Goal: Task Accomplishment & Management: Manage account settings

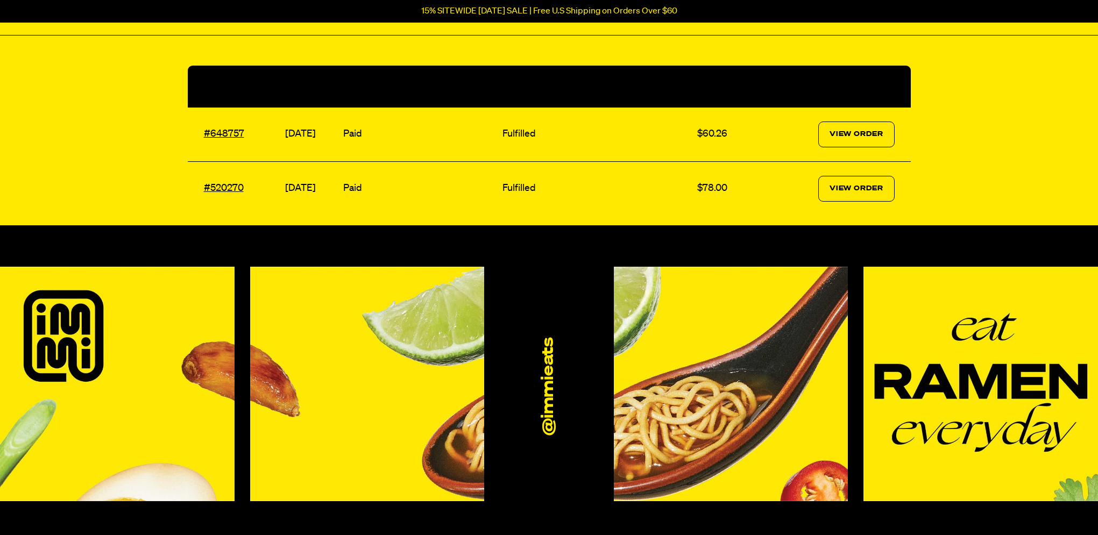
scroll to position [162, 0]
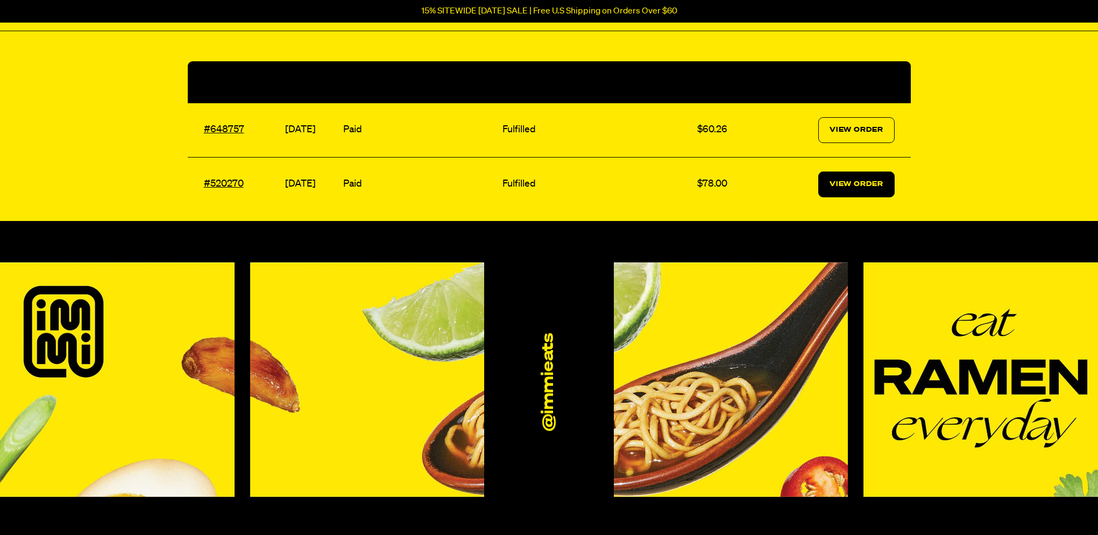
click at [889, 195] on link "View Order" at bounding box center [856, 185] width 76 height 26
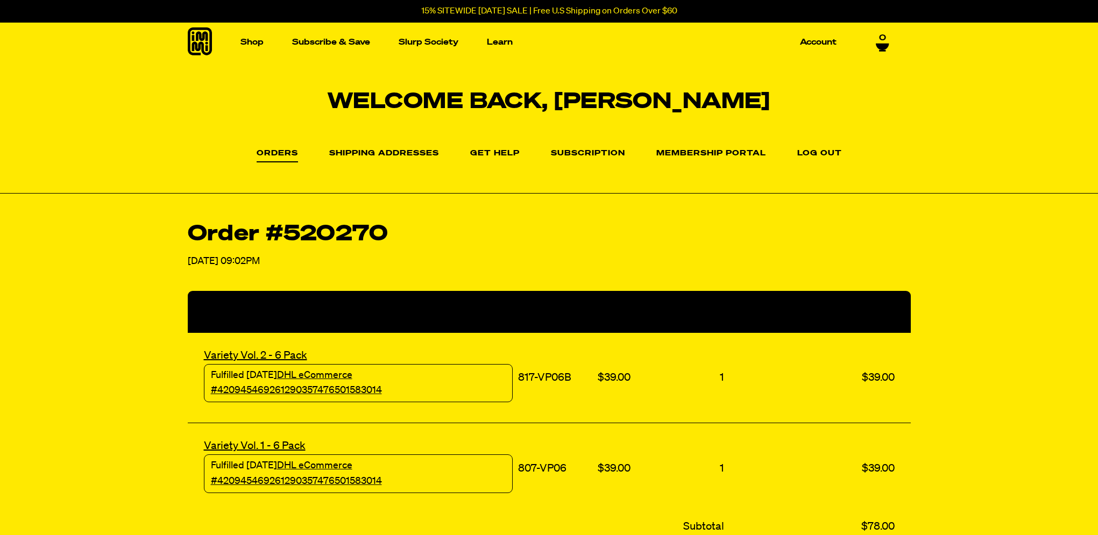
click at [640, 161] on ul "Orders Shipping Addresses Get Help Subscription Membership Portal Log out" at bounding box center [549, 153] width 1098 height 20
click at [620, 159] on link "Subscription" at bounding box center [588, 156] width 74 height 13
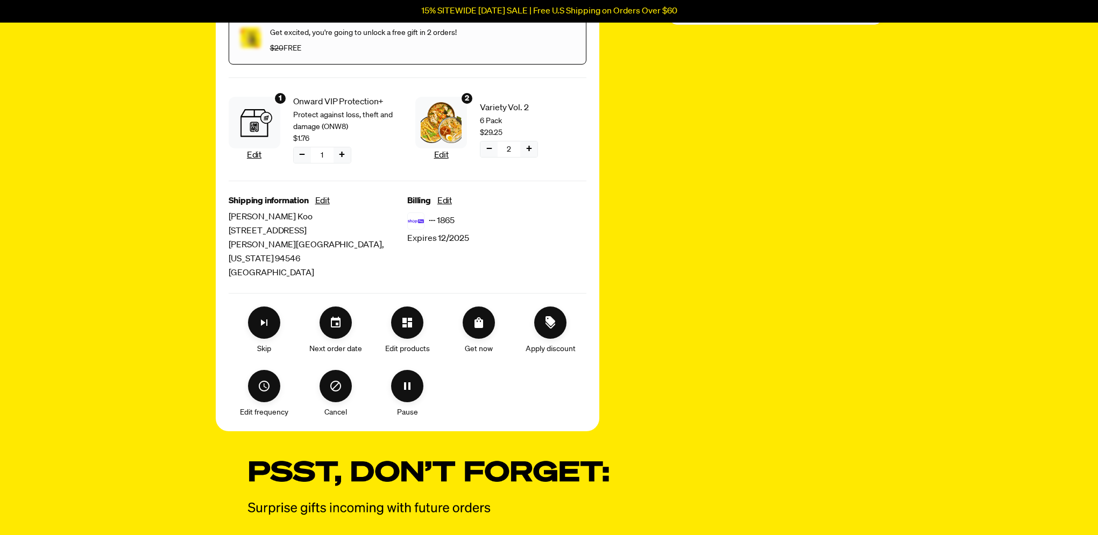
scroll to position [264, 0]
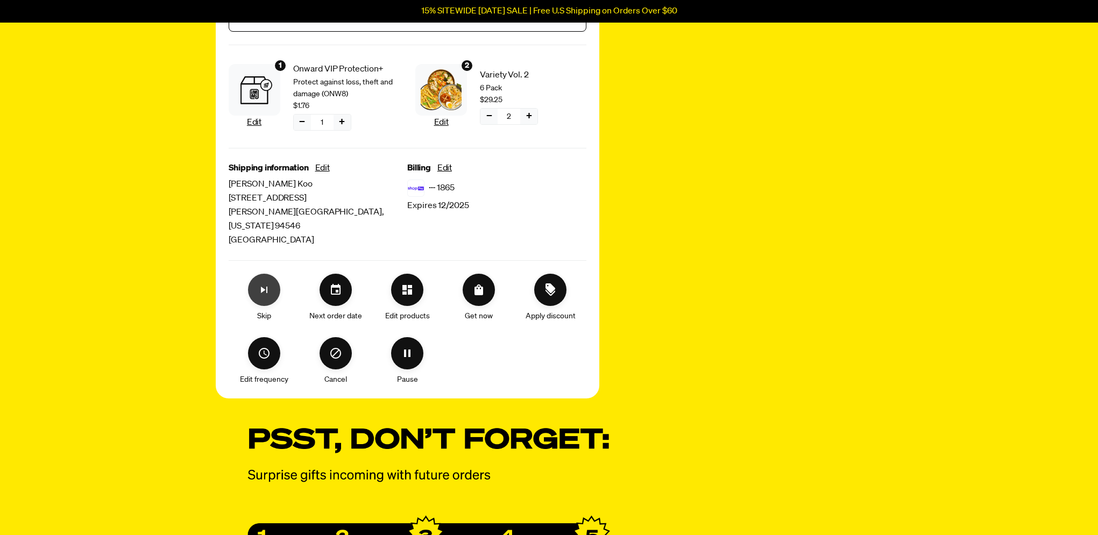
click at [255, 280] on button "Skip subscription" at bounding box center [264, 290] width 32 height 32
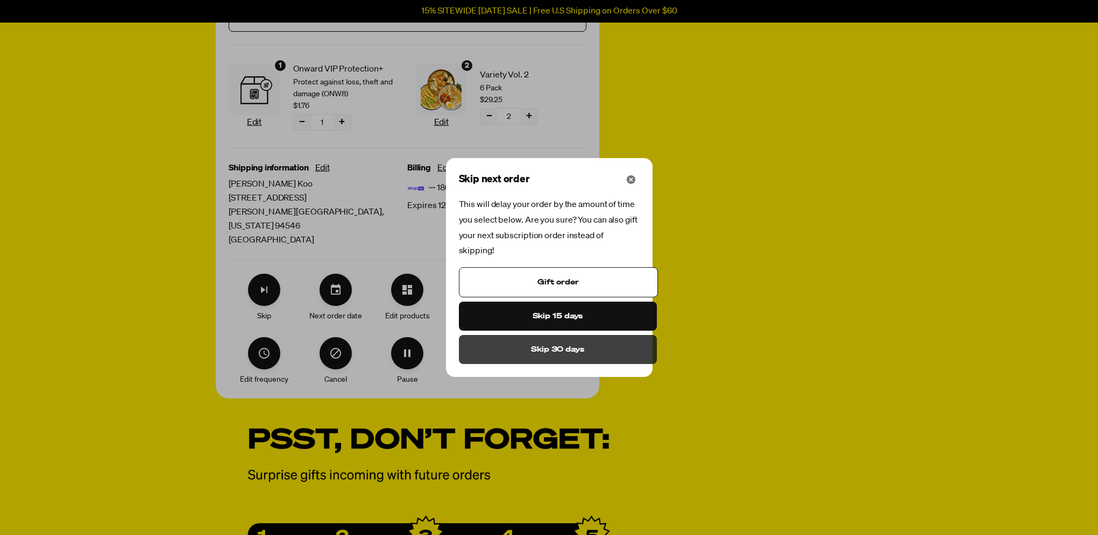
click at [560, 353] on span "Skip 30 days" at bounding box center [557, 350] width 53 height 12
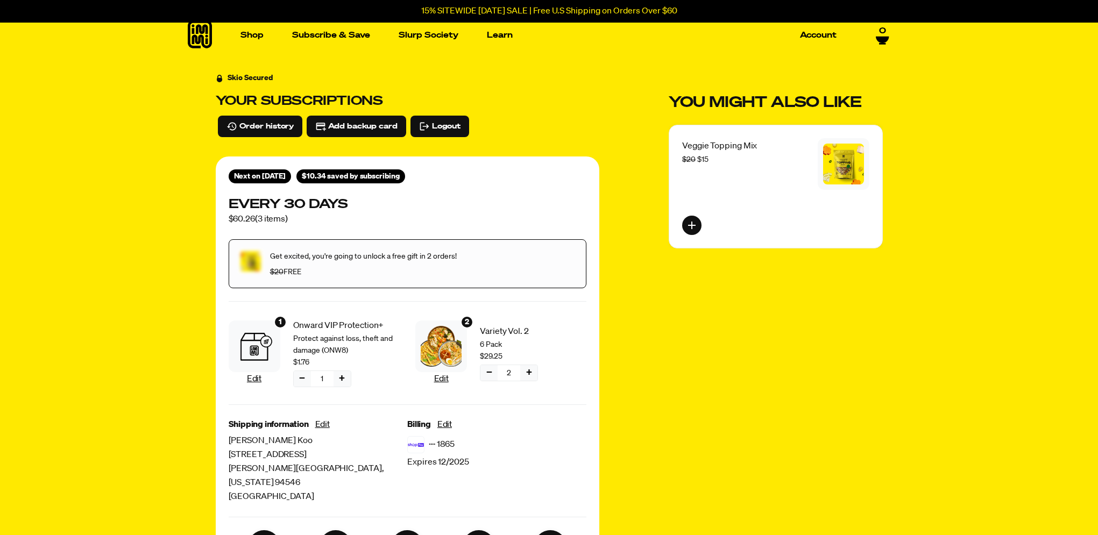
scroll to position [0, 0]
